Goal: Check status: Check status

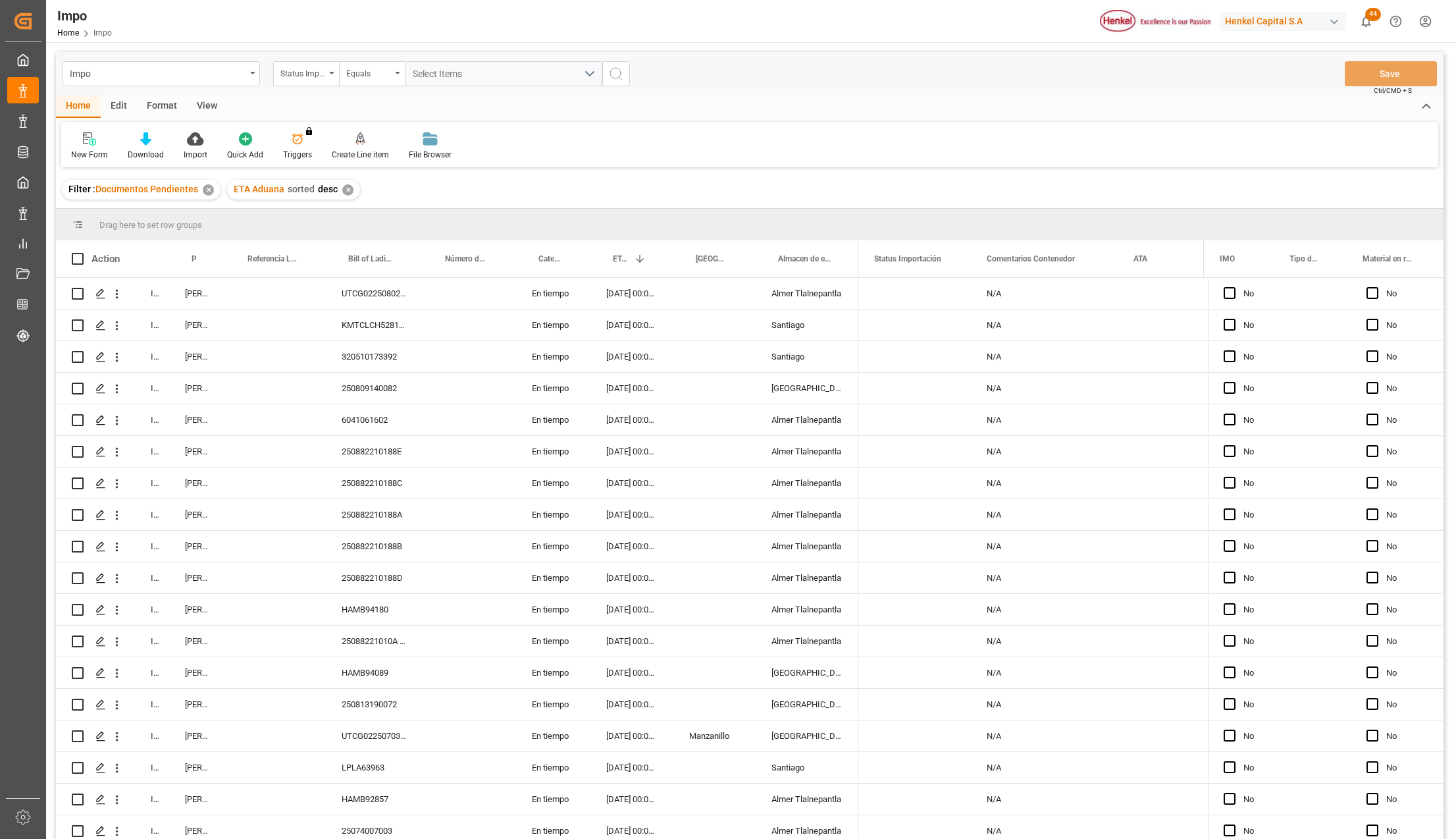
click at [329, 69] on div "Status Importación" at bounding box center [306, 74] width 66 height 25
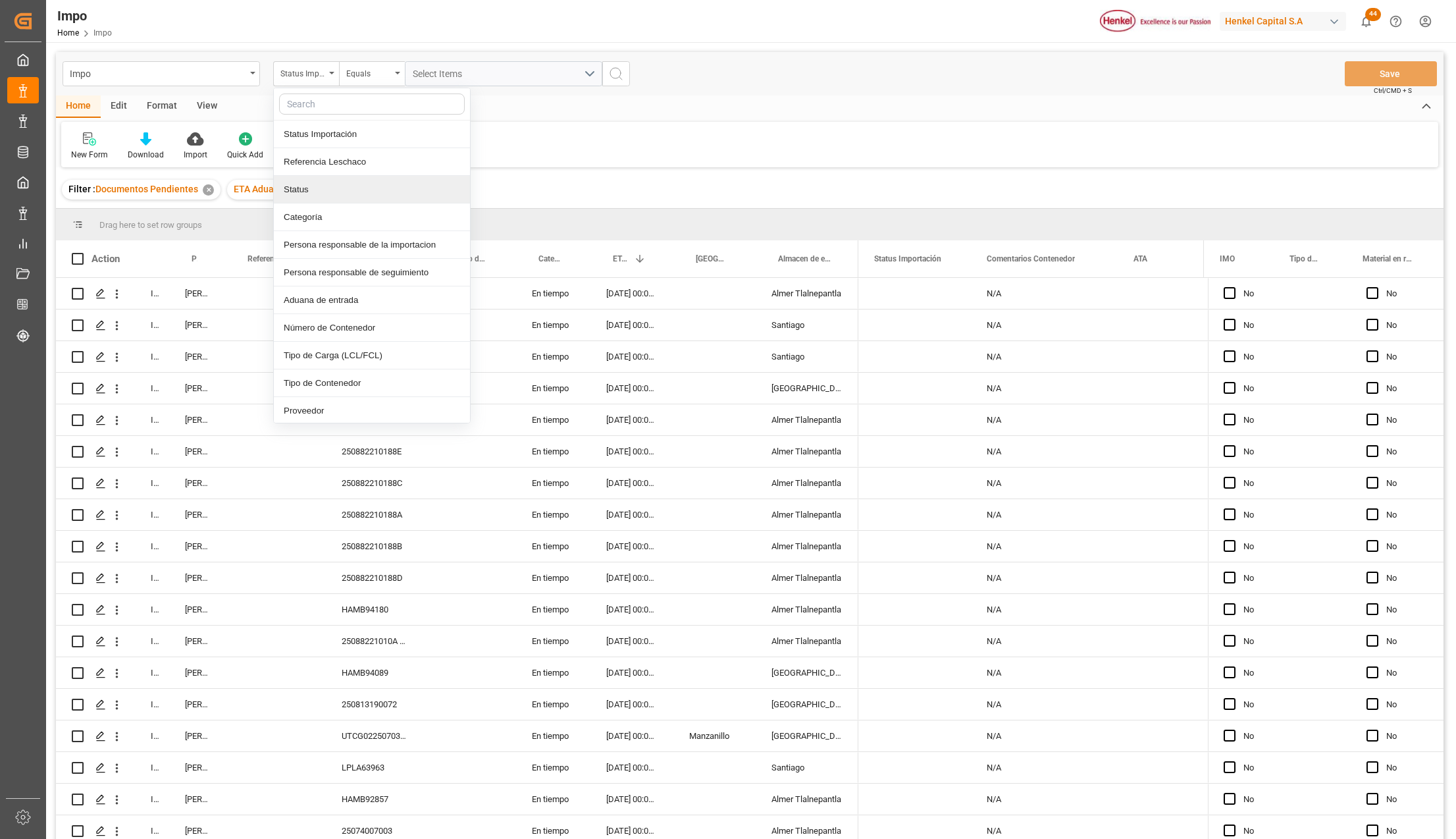
click at [200, 194] on div "Filter : Documentos Pendientes ✕" at bounding box center [141, 189] width 159 height 20
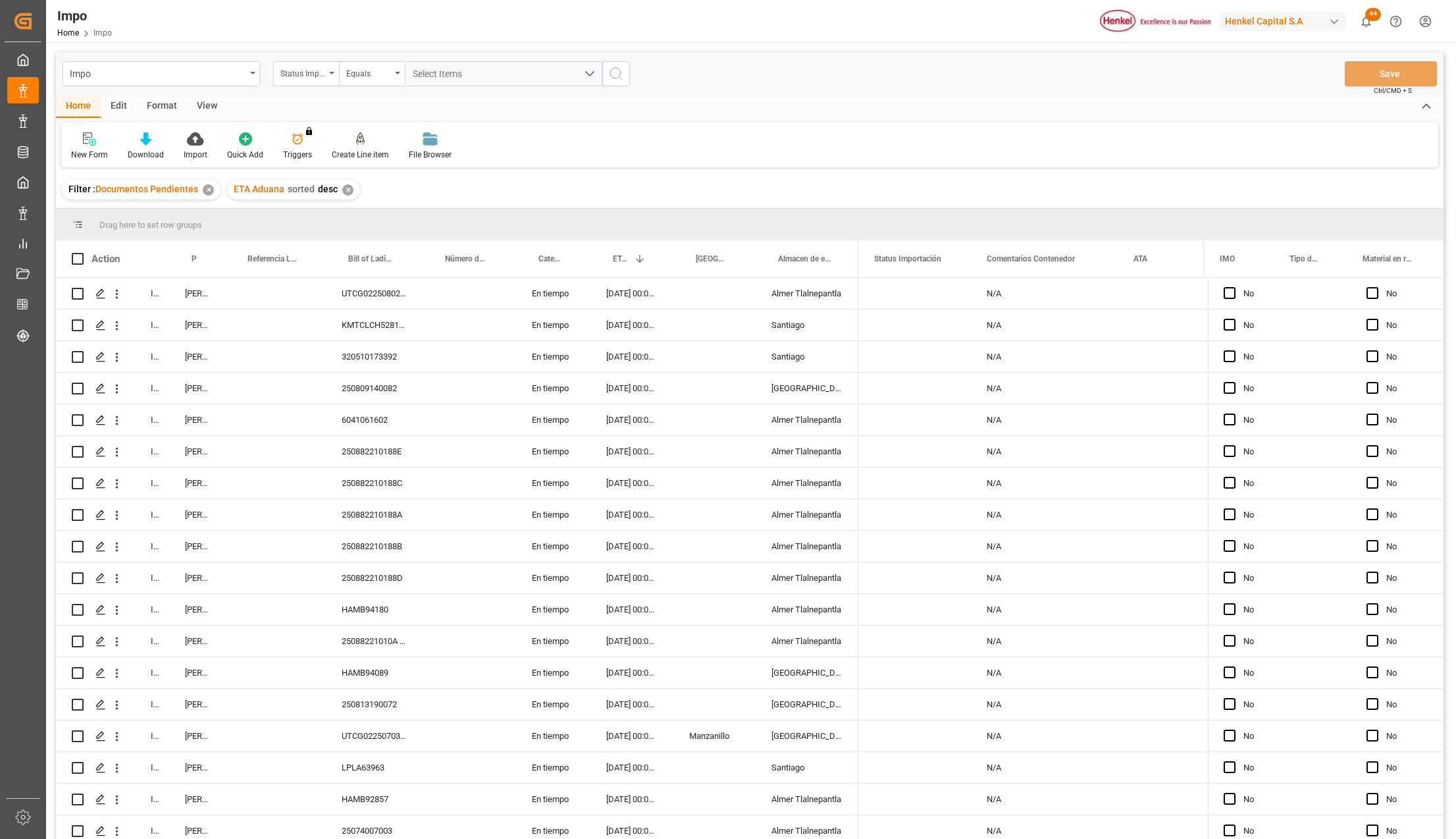
click at [206, 191] on div "✕" at bounding box center [207, 189] width 11 height 11
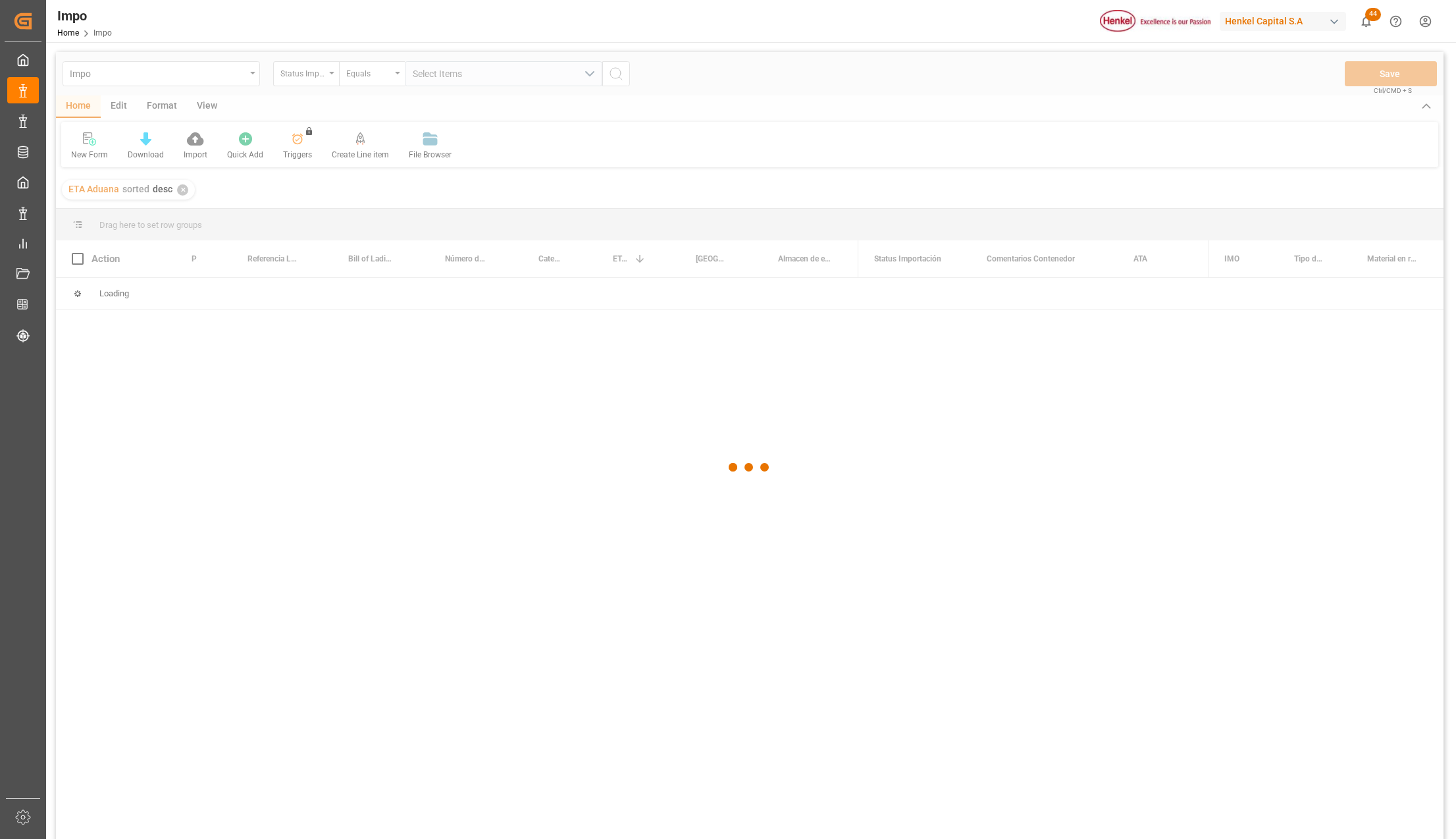
click at [311, 85] on div at bounding box center [750, 467] width 1388 height 831
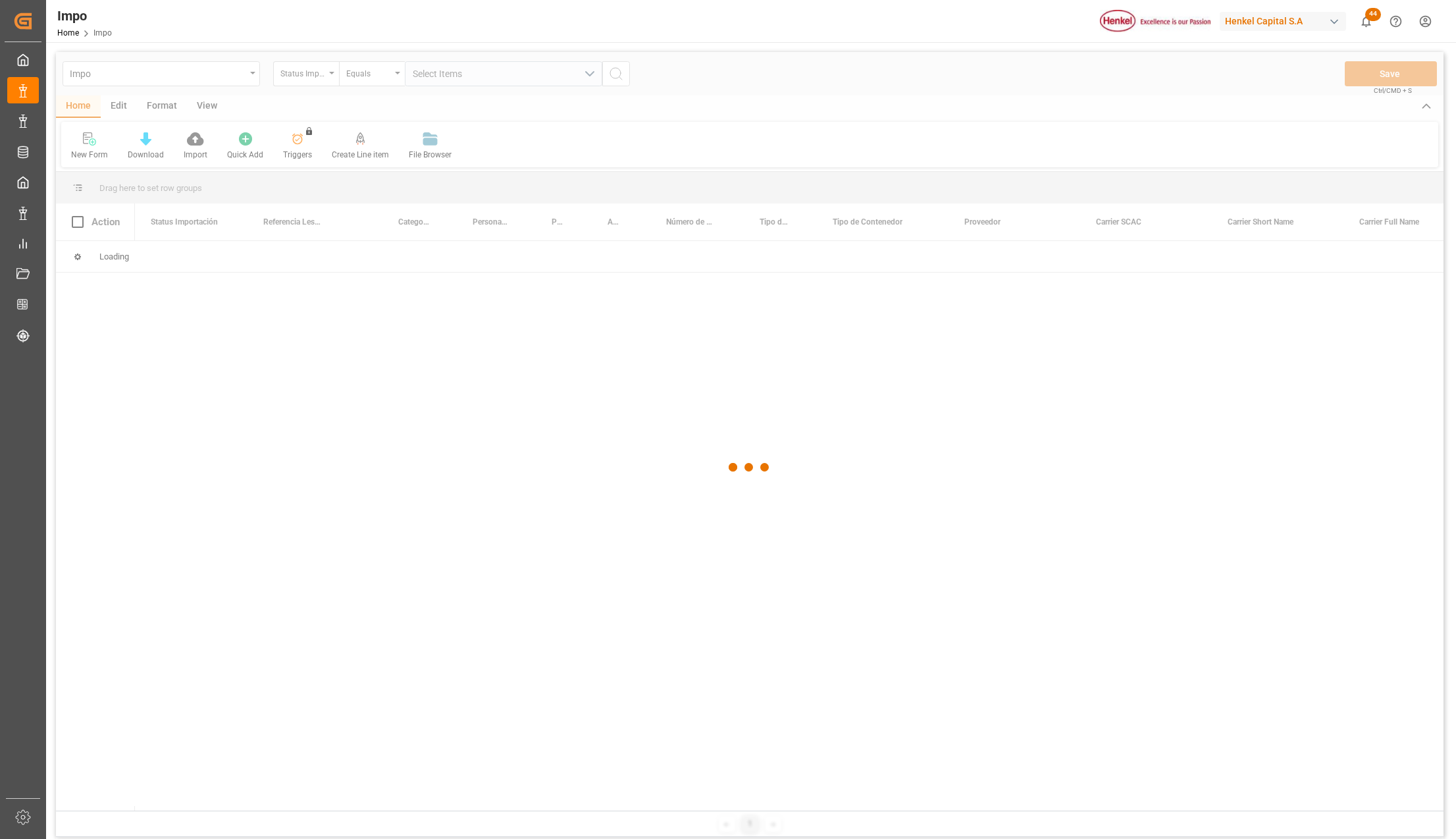
click at [335, 79] on div at bounding box center [750, 467] width 1388 height 831
click at [397, 74] on div "Equals" at bounding box center [372, 74] width 66 height 25
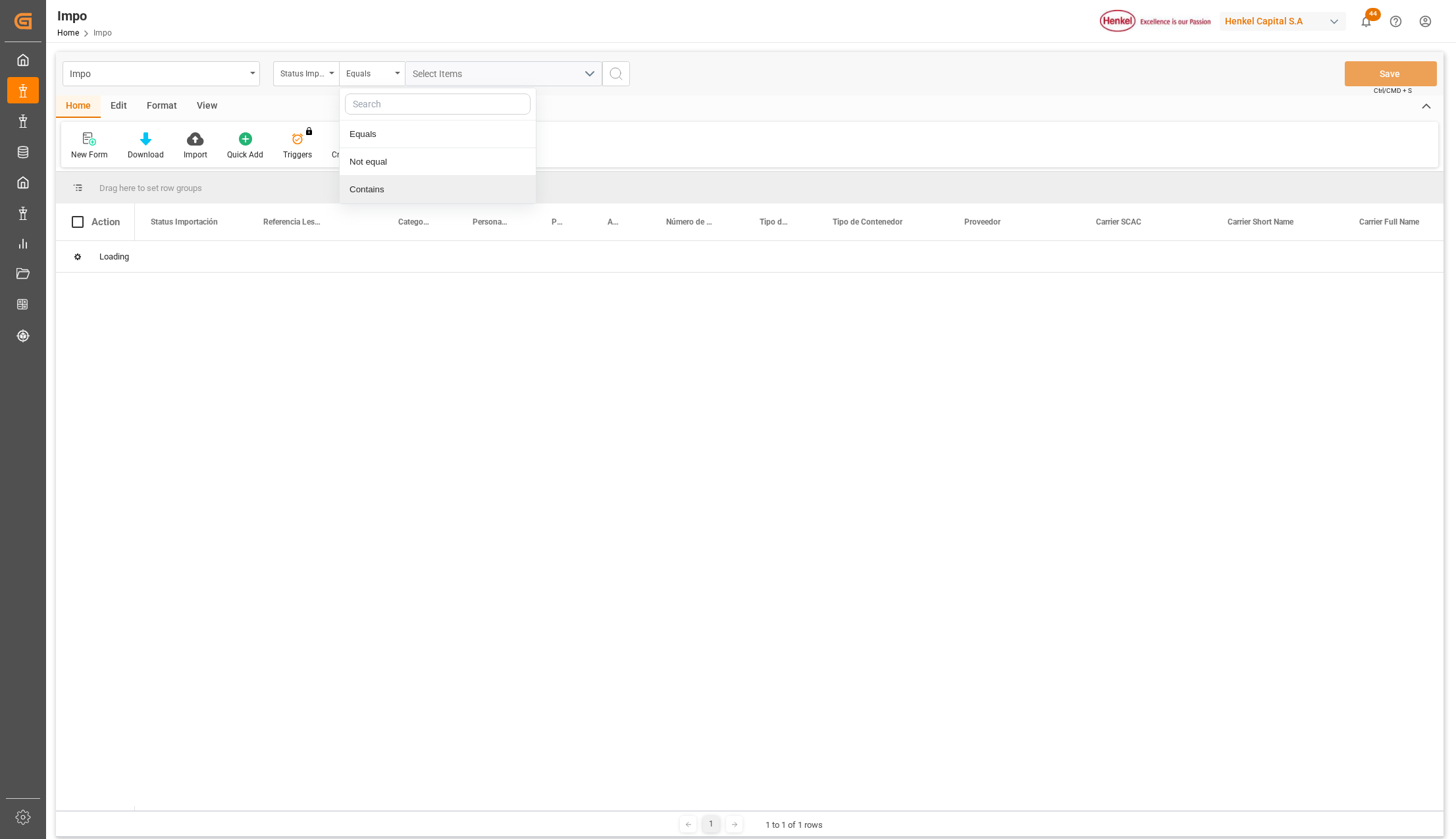
click at [408, 354] on div at bounding box center [788, 526] width 1308 height 570
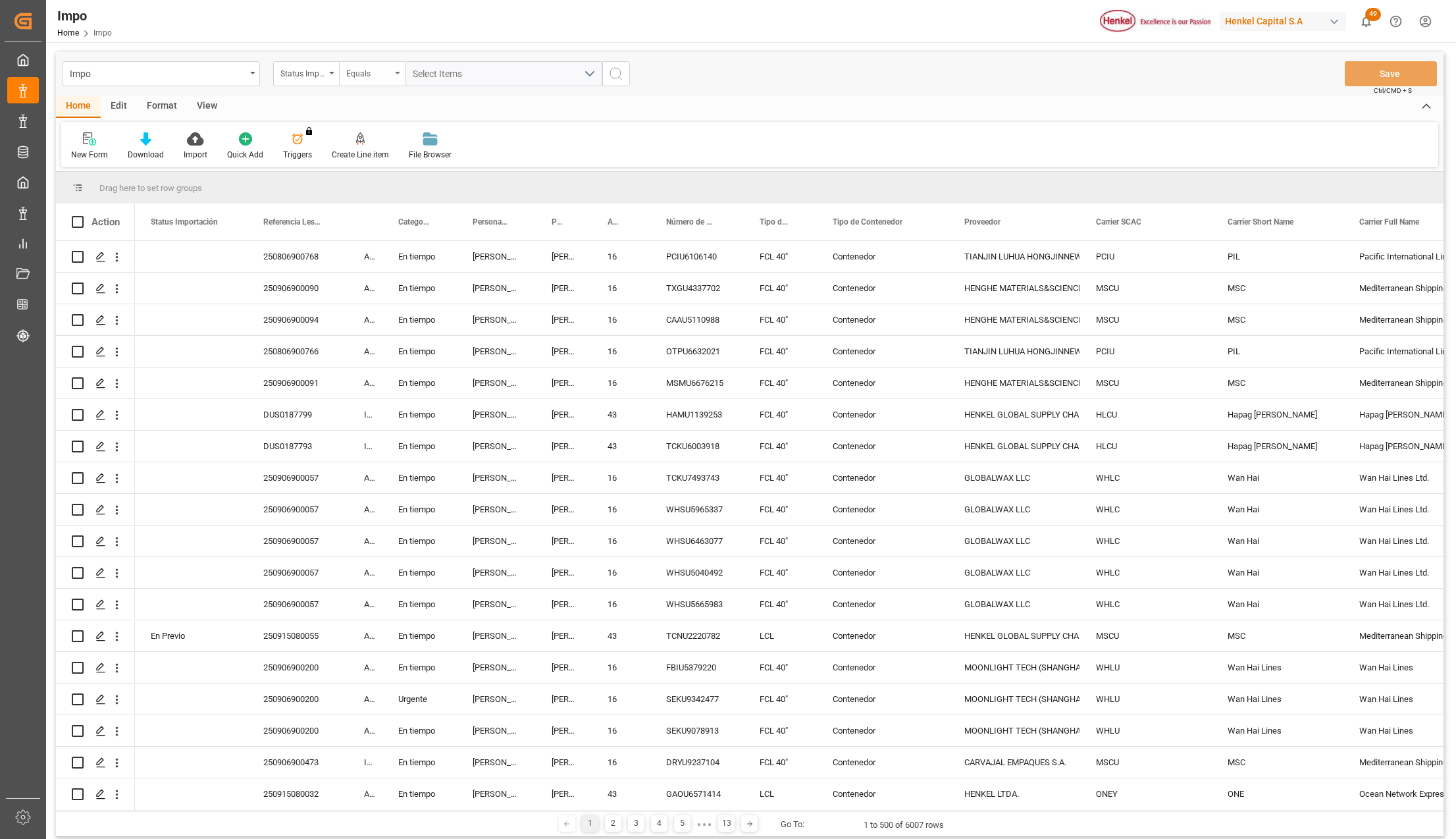
click at [339, 74] on div "Equals" at bounding box center [372, 74] width 66 height 25
click at [330, 72] on icon "open menu" at bounding box center [331, 74] width 5 height 3
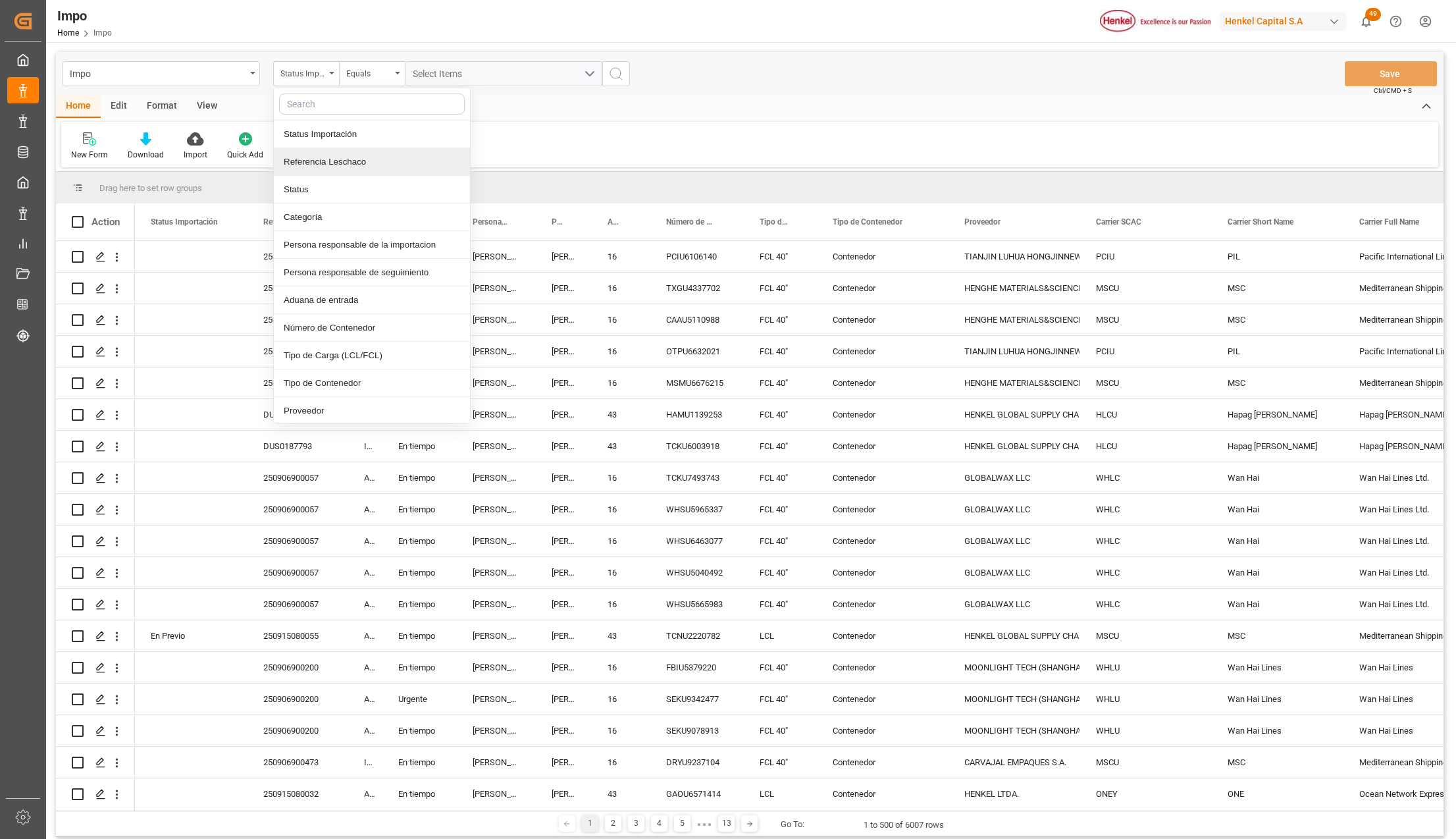
click at [328, 165] on div "Referencia Leschaco" at bounding box center [371, 162] width 196 height 28
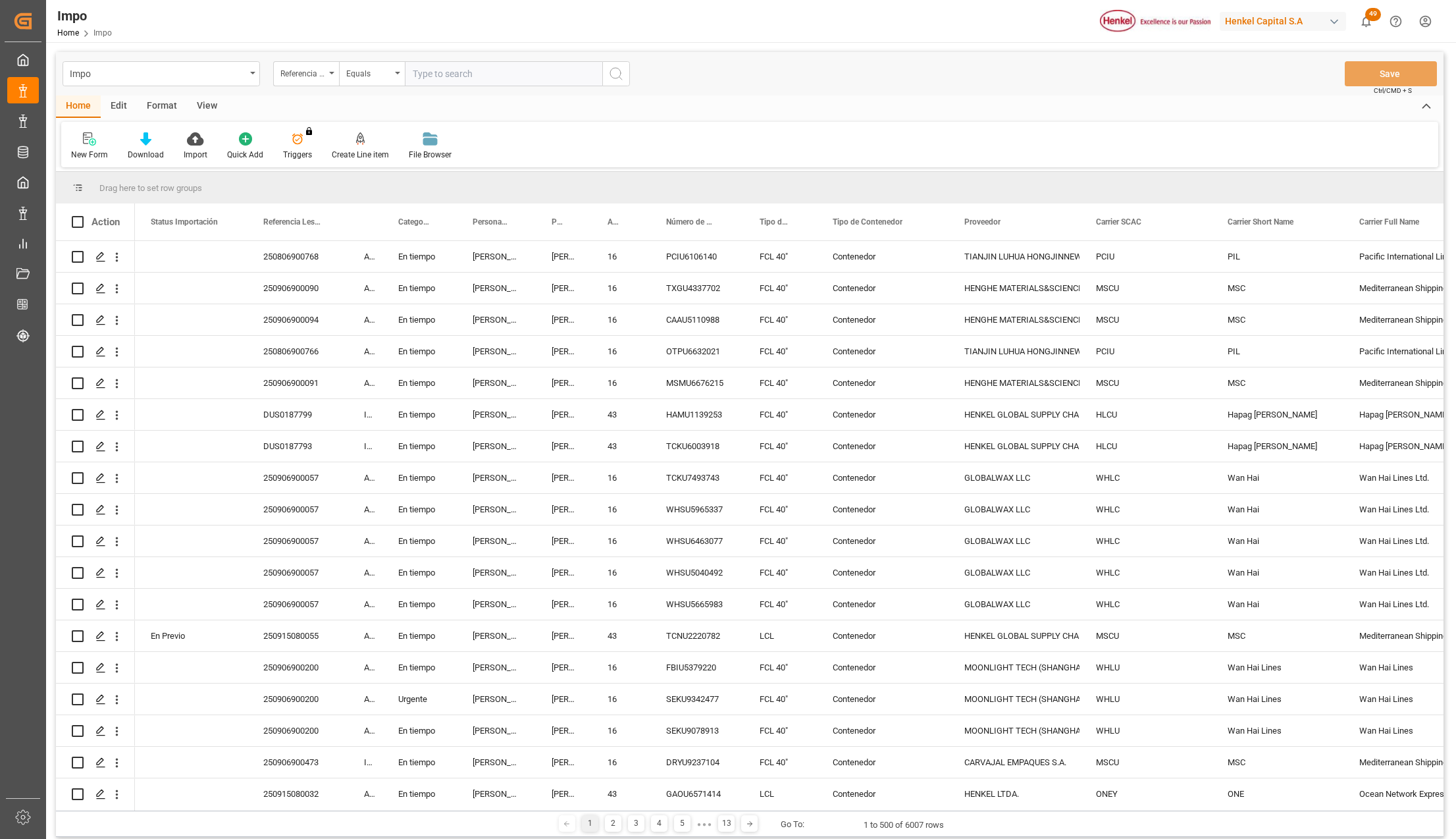
click at [448, 72] on input "text" at bounding box center [503, 74] width 197 height 25
type input "250606900545"
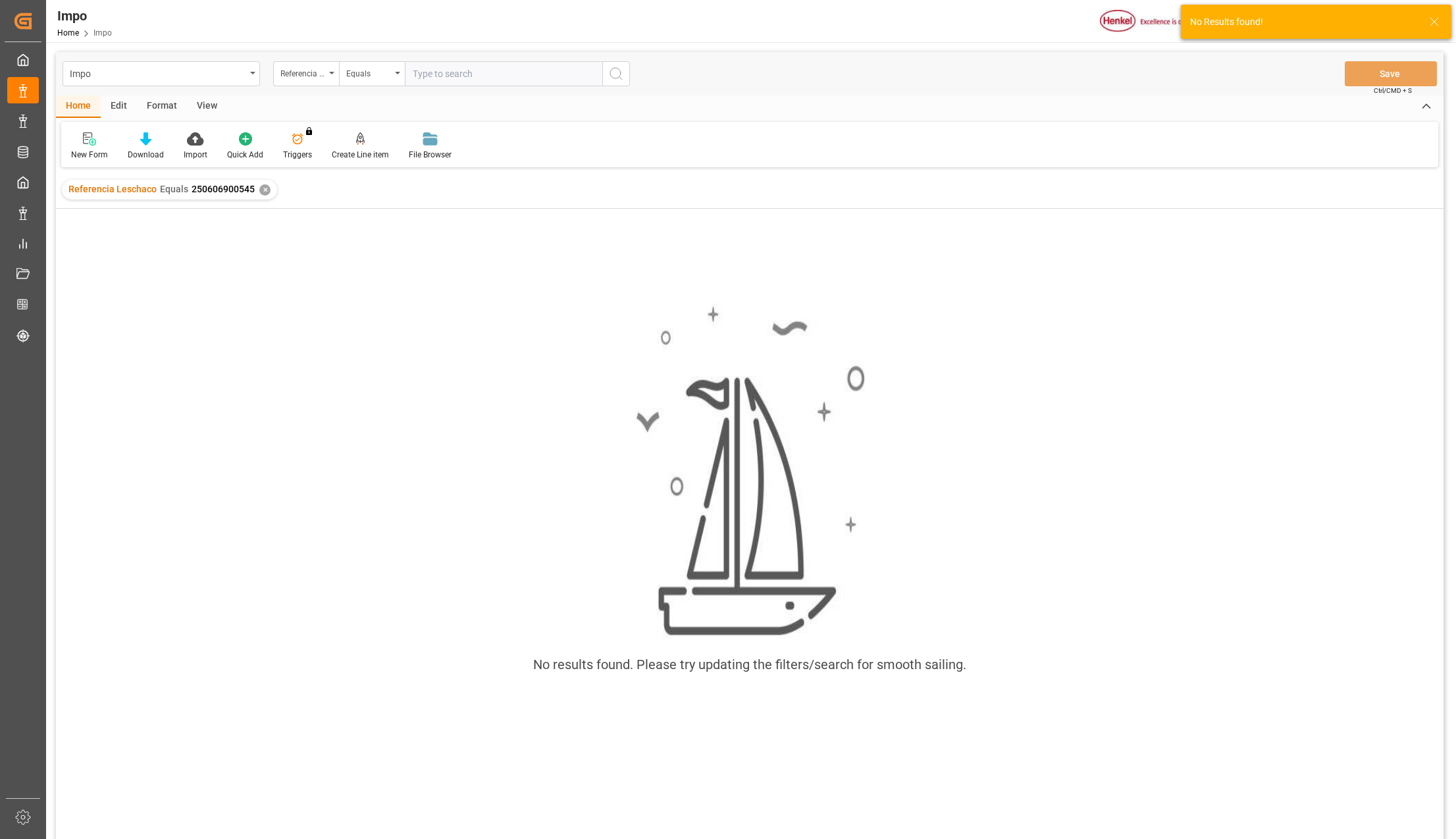
click at [435, 72] on input "text" at bounding box center [503, 74] width 197 height 25
type input "250606900545"
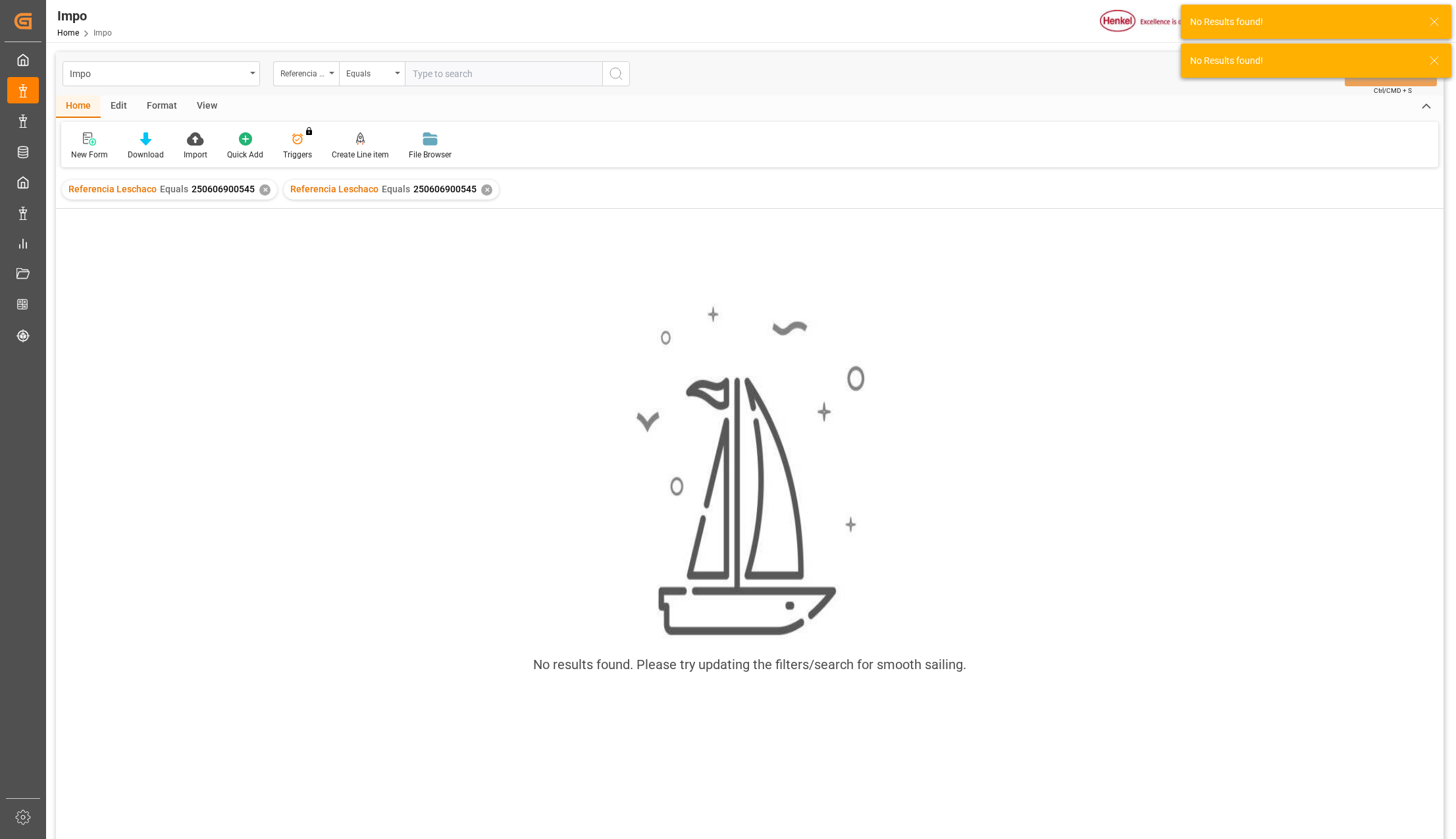
click at [261, 187] on div "✕" at bounding box center [264, 189] width 11 height 11
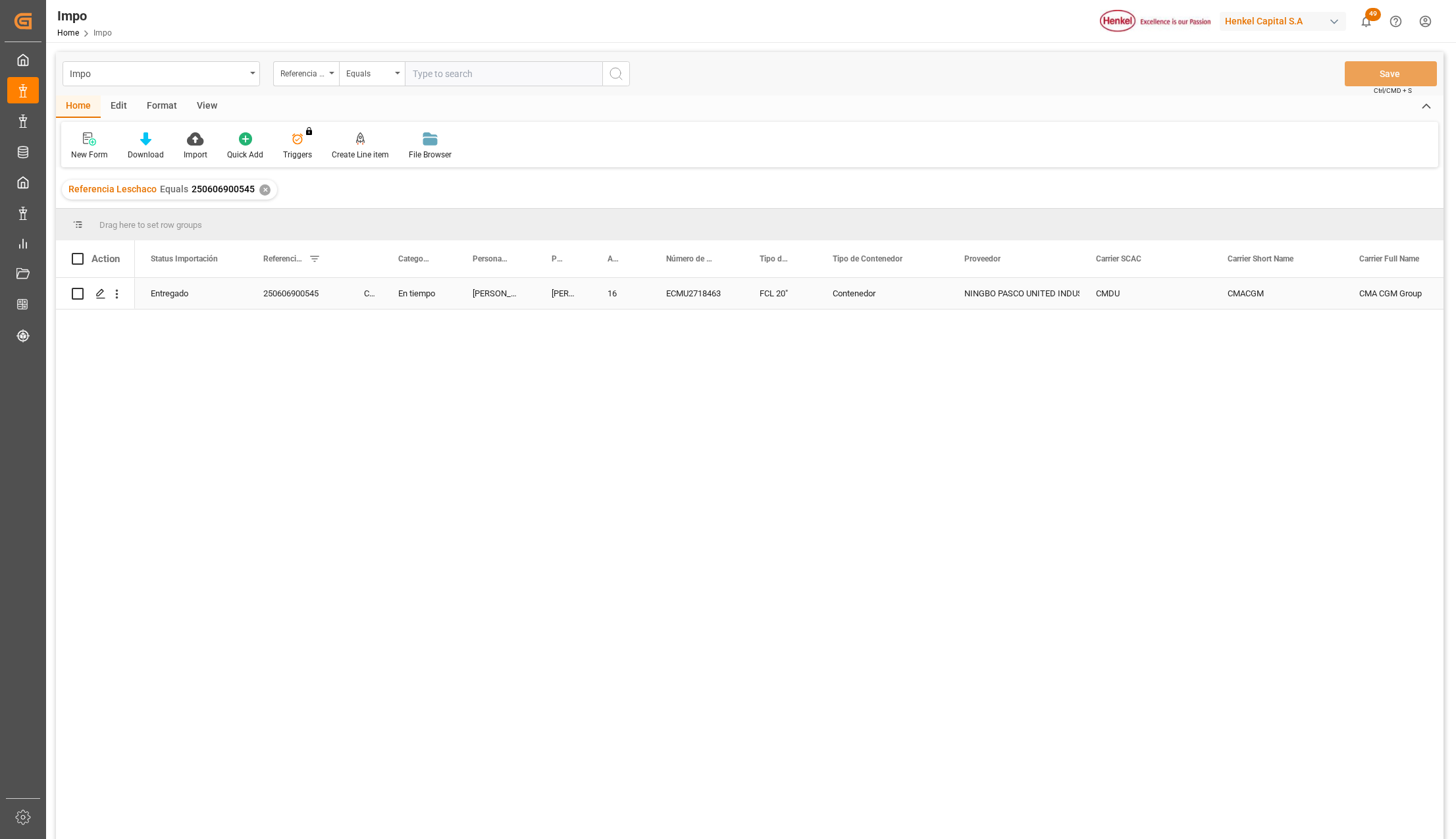
click at [720, 296] on div "ECMU2718463" at bounding box center [697, 293] width 93 height 31
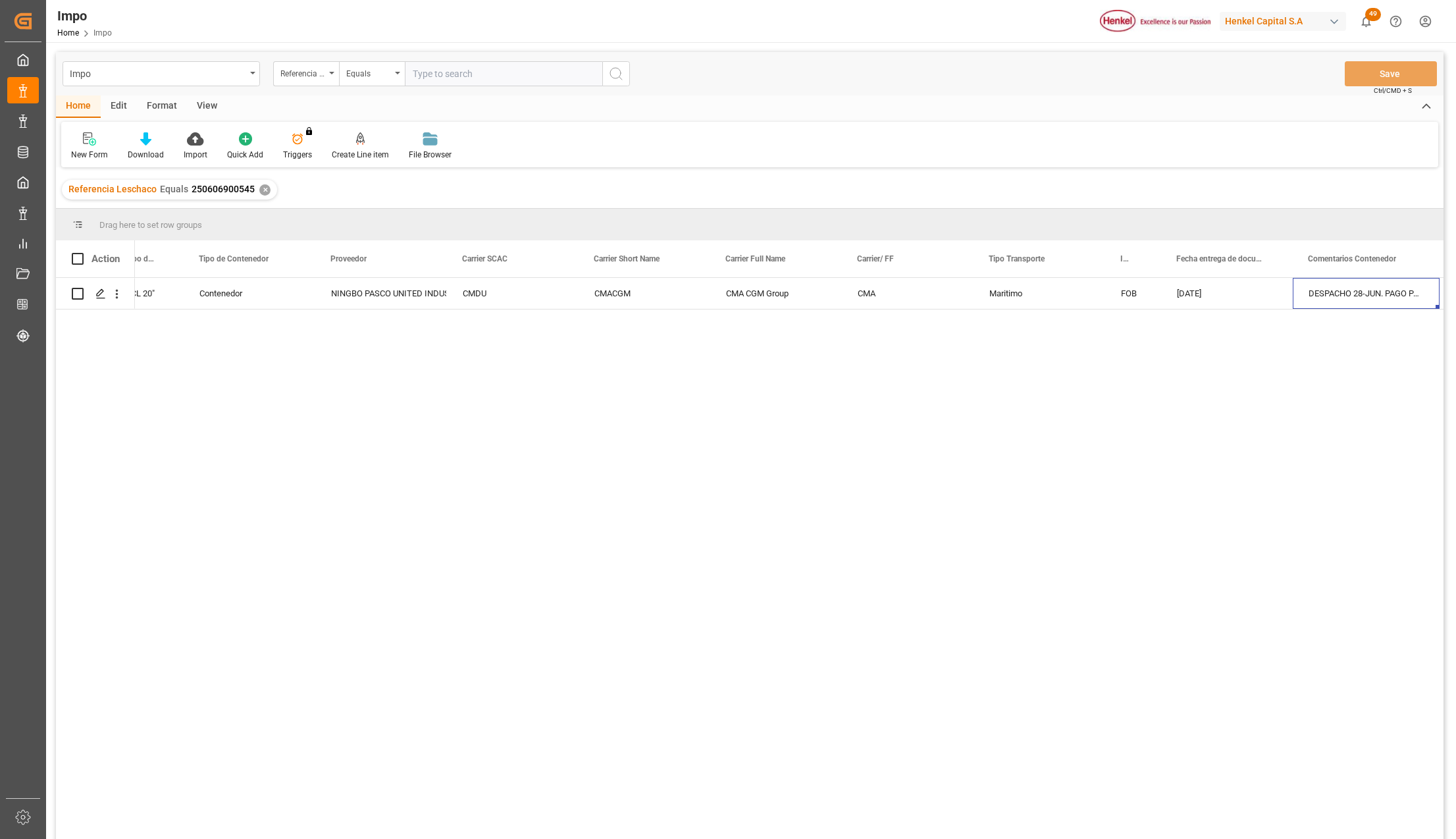
click at [207, 108] on div "View" at bounding box center [207, 106] width 40 height 23
click at [159, 141] on div at bounding box center [149, 138] width 66 height 14
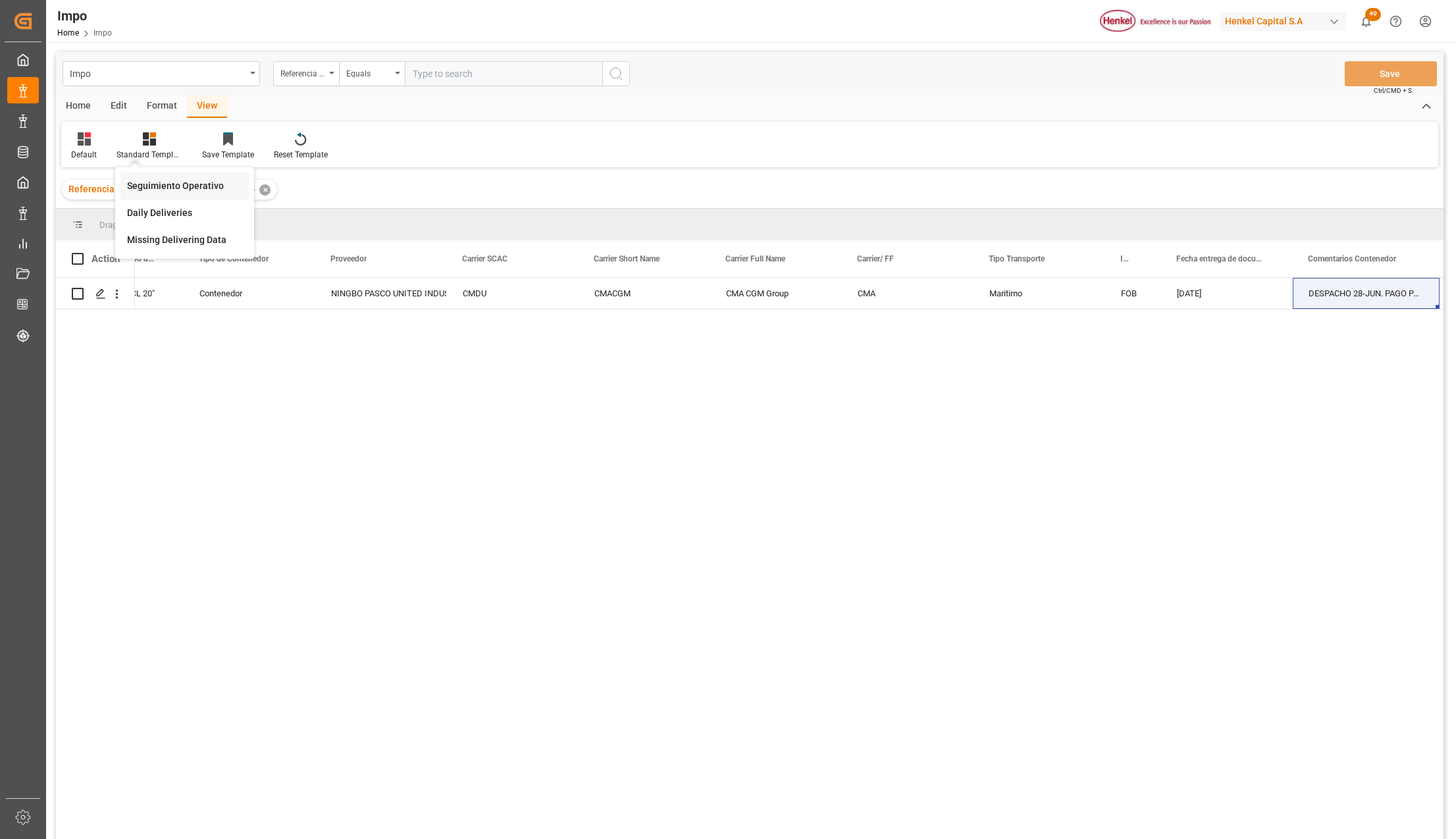
click at [168, 190] on div "Seguimiento Operativo" at bounding box center [184, 186] width 115 height 14
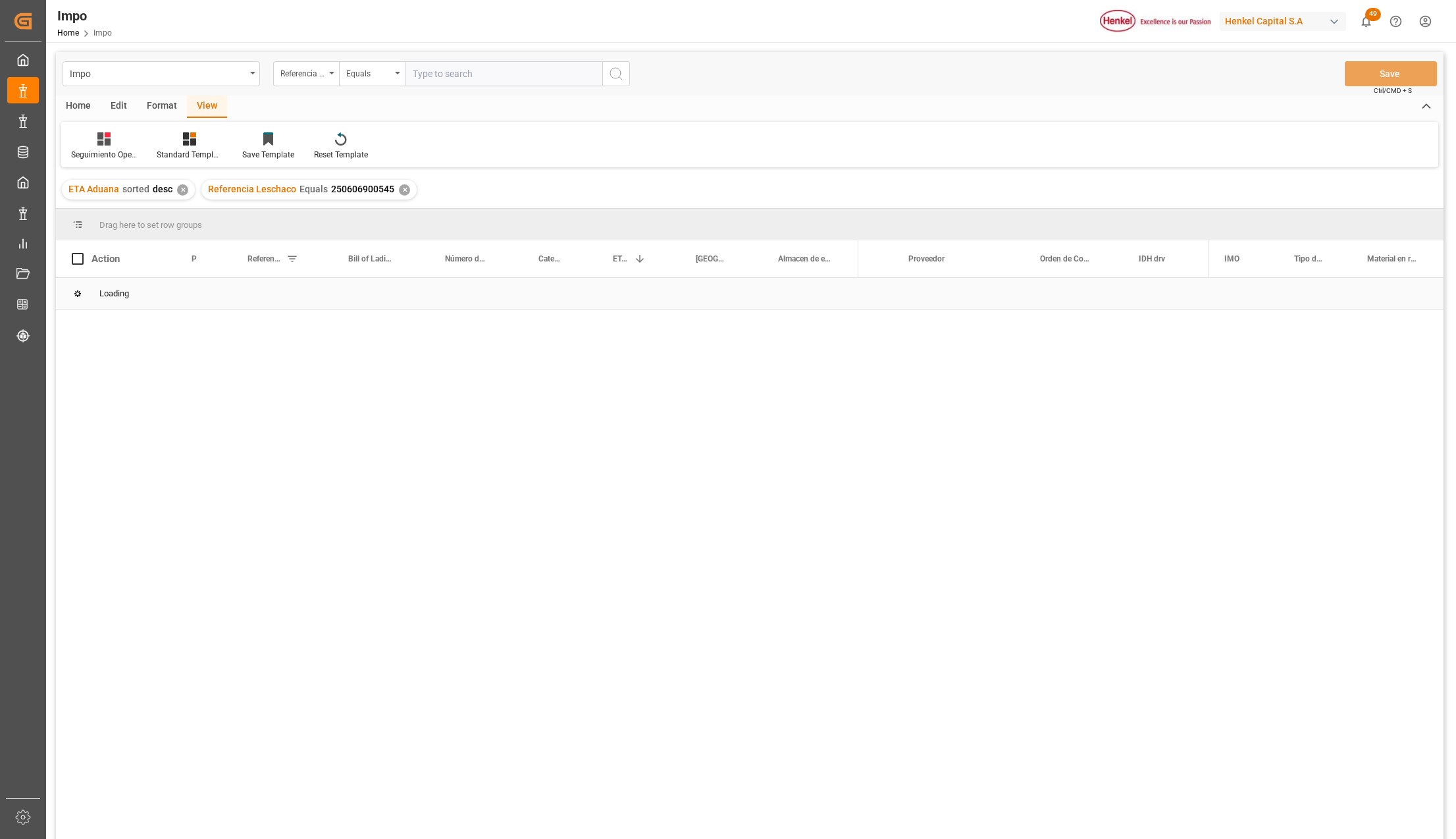
click at [729, 302] on div "Loading" at bounding box center [750, 293] width 1388 height 31
click at [937, 296] on div "NINGBO PASCO UNITED INDUSTRY CO.,LTD." at bounding box center [958, 294] width 100 height 31
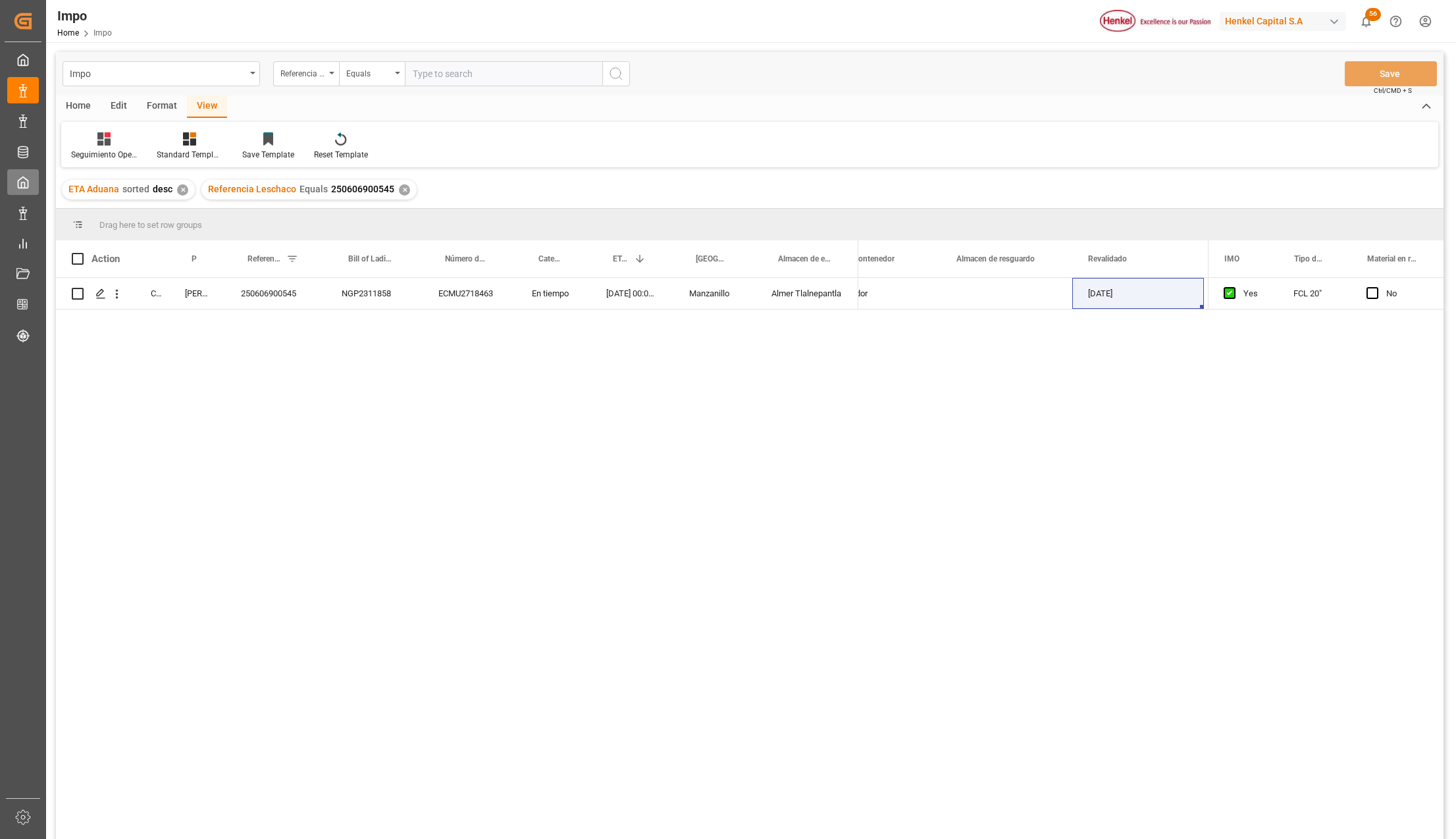
scroll to position [0, 2359]
